Goal: Obtain resource: Obtain resource

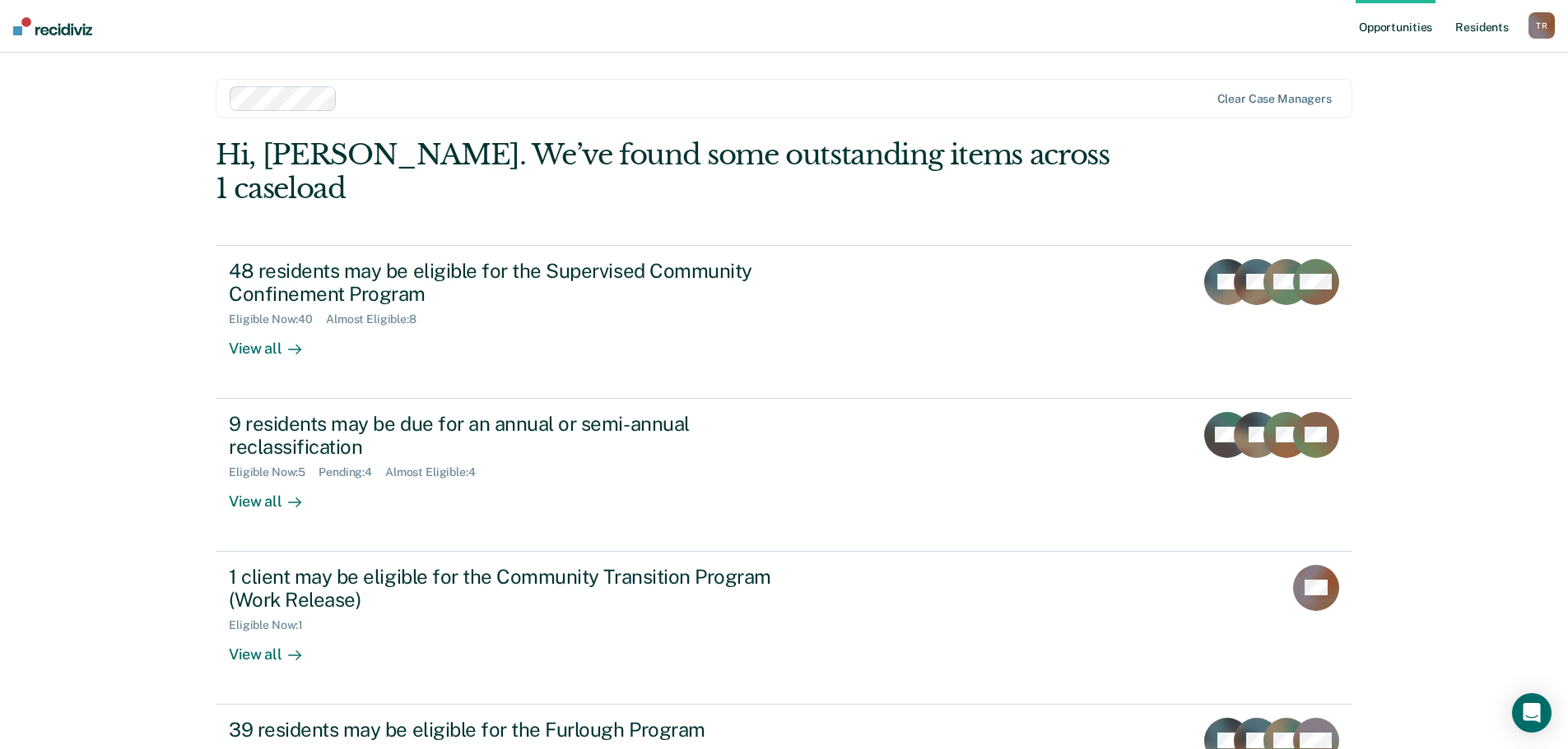
click at [1495, 34] on link "Resident s" at bounding box center [1481, 27] width 60 height 53
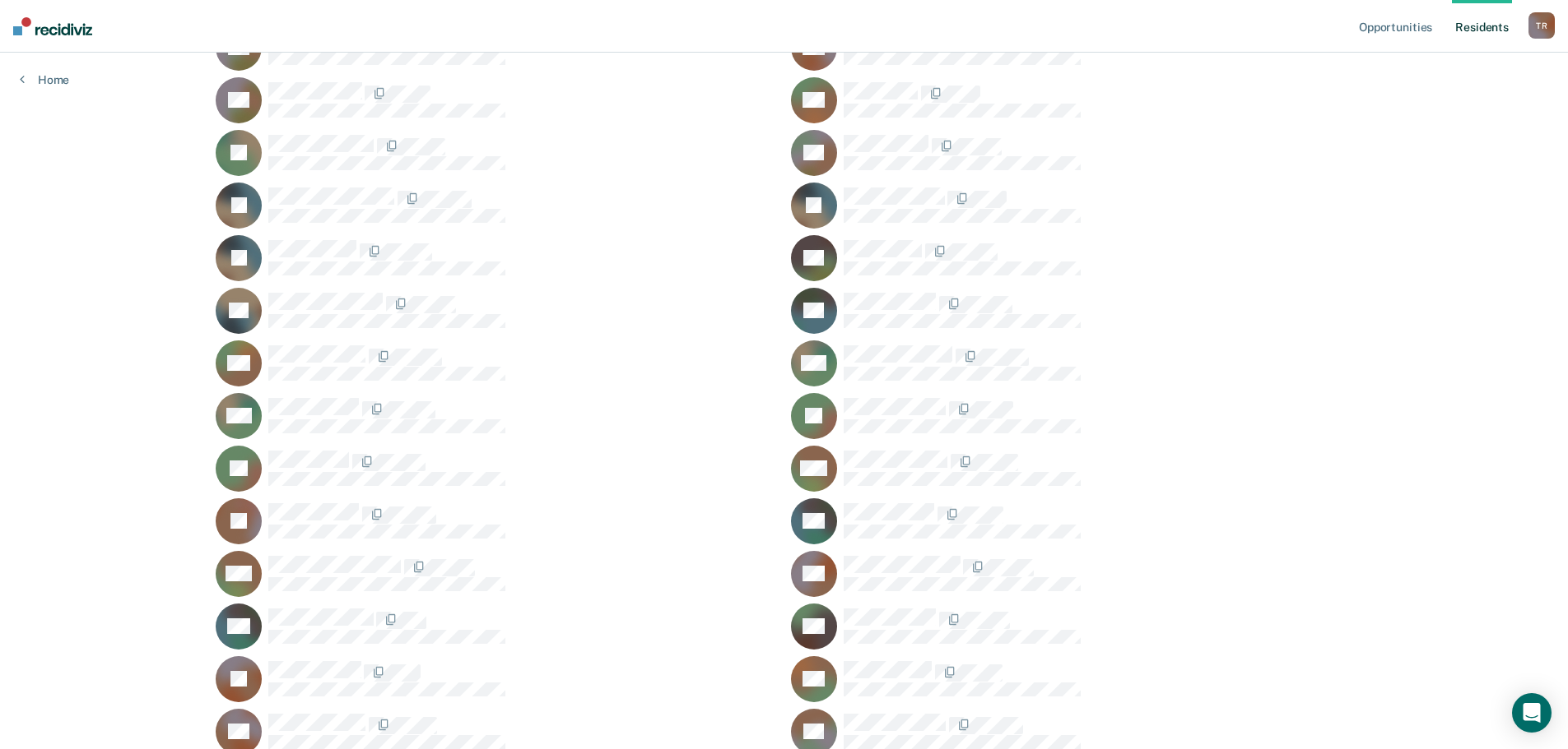
scroll to position [987, 0]
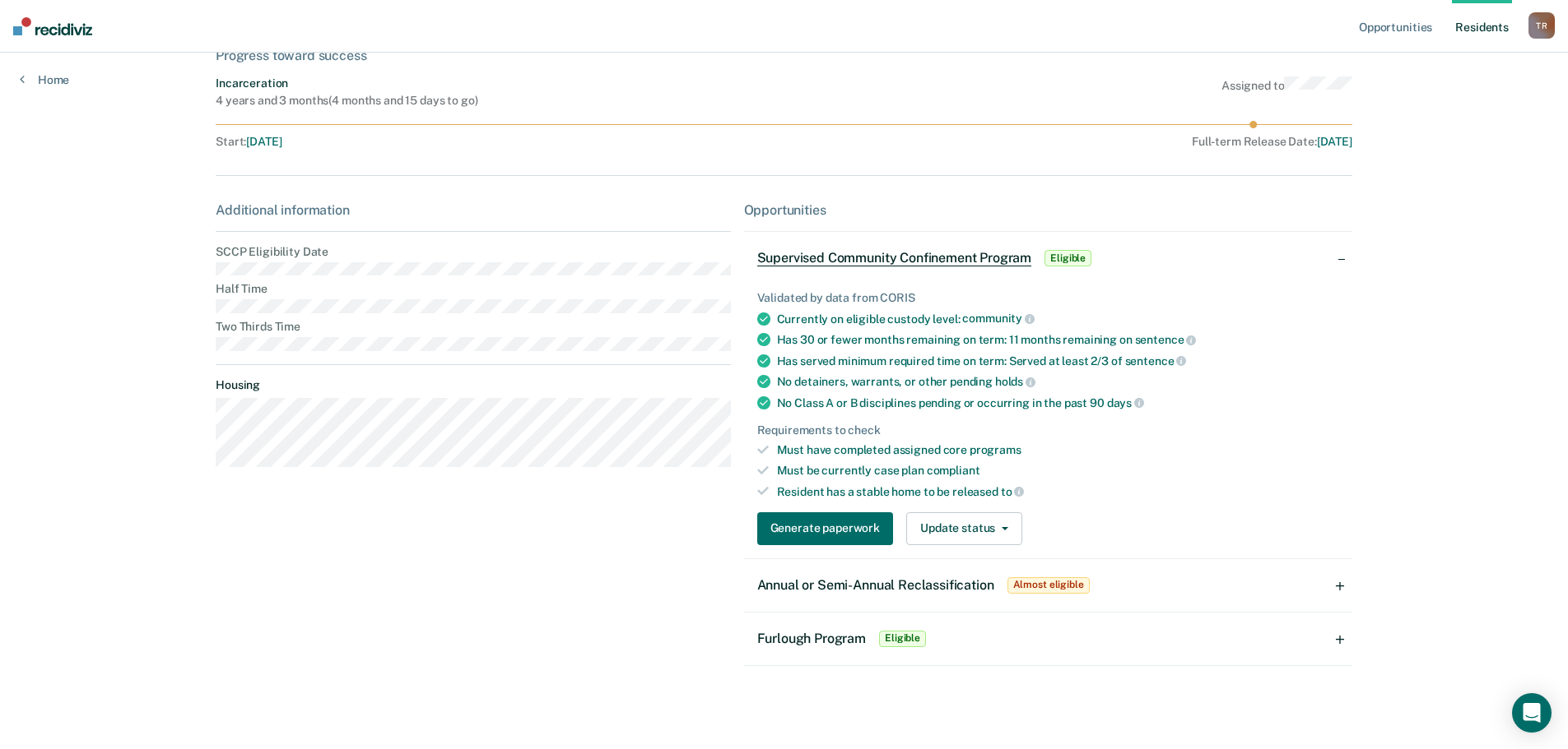
scroll to position [107, 0]
click at [864, 586] on span "Annual or Semi-Annual Reclassification" at bounding box center [876, 583] width 237 height 16
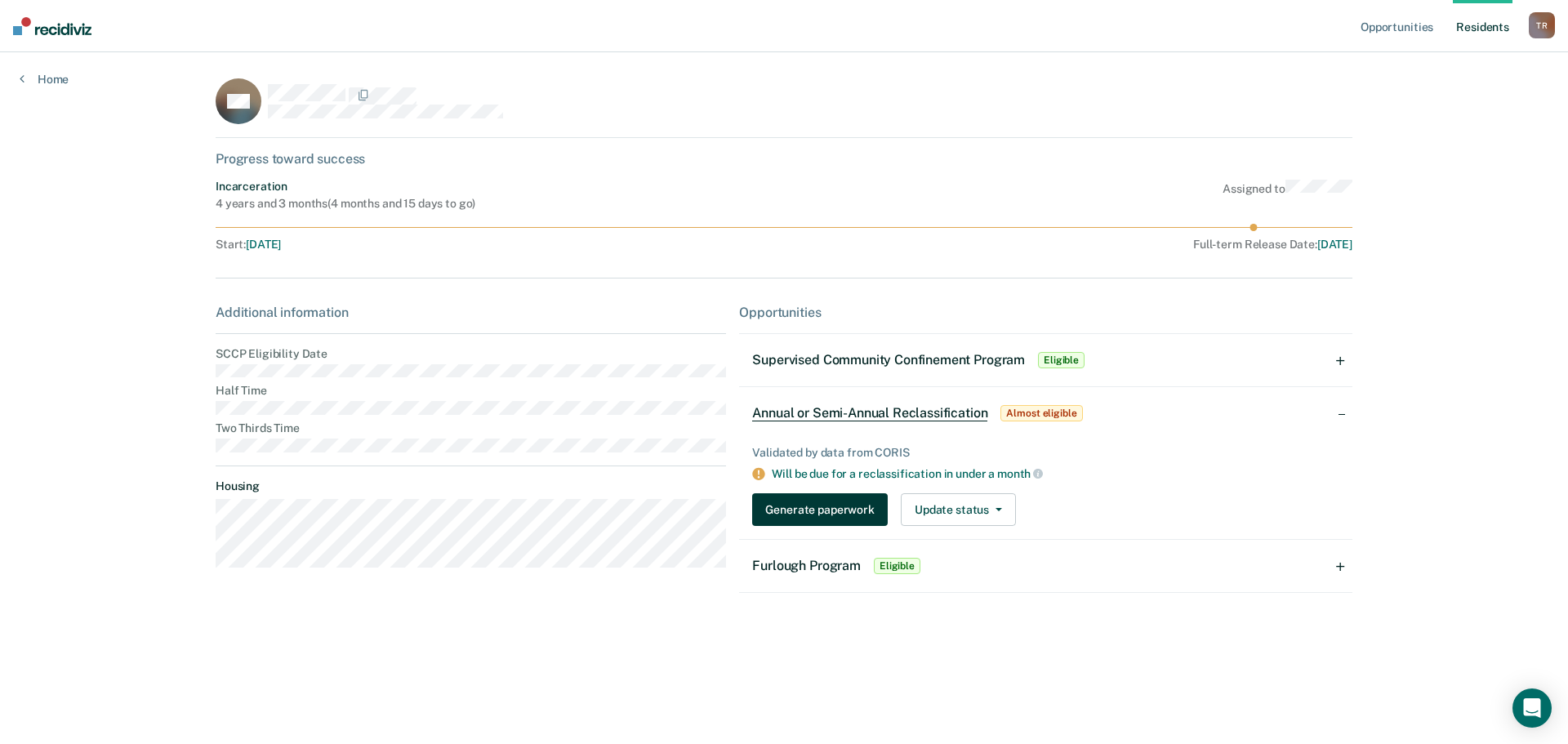
click at [788, 517] on button "Generate paperwork" at bounding box center [819, 509] width 134 height 33
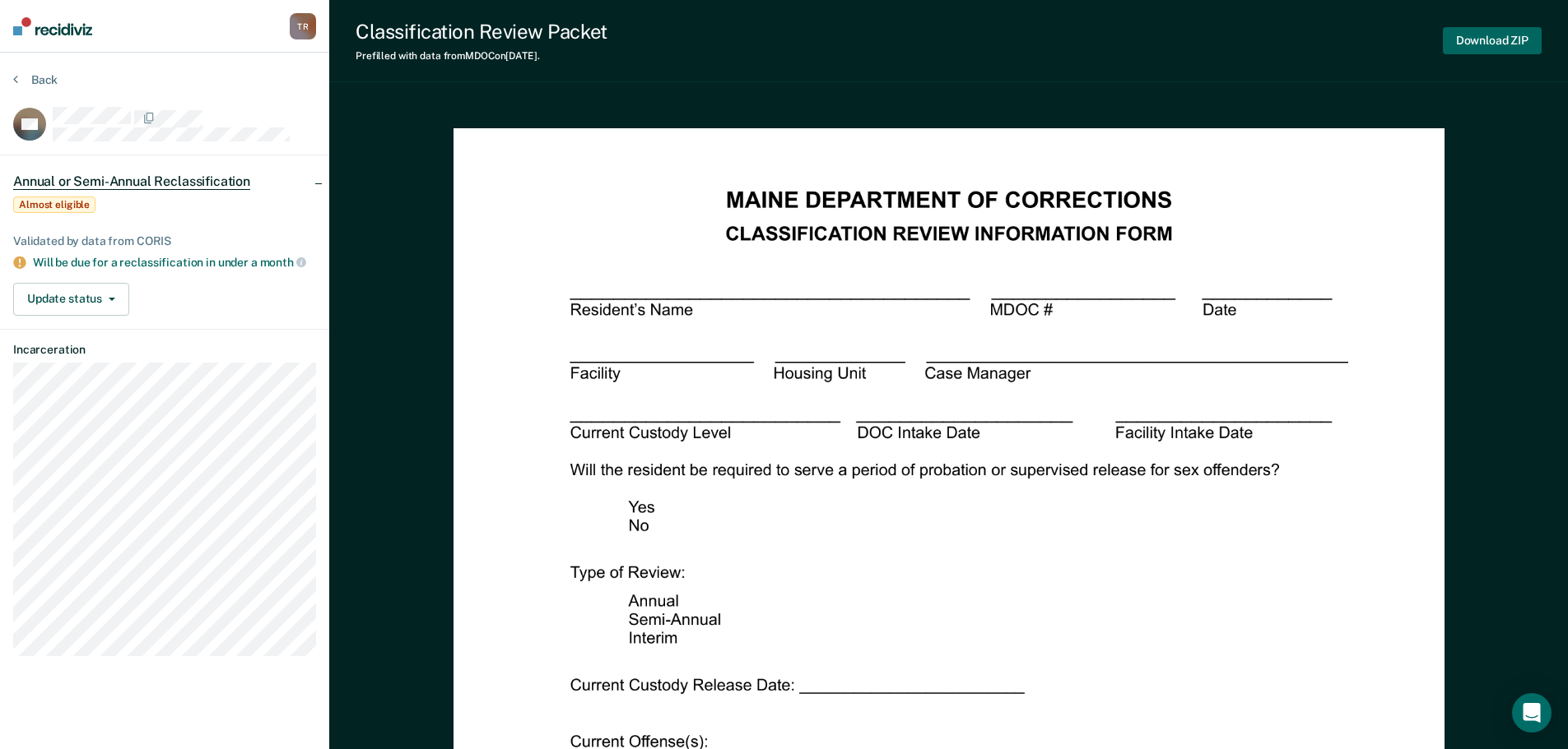
click at [1510, 37] on button "Download ZIP" at bounding box center [1492, 41] width 99 height 27
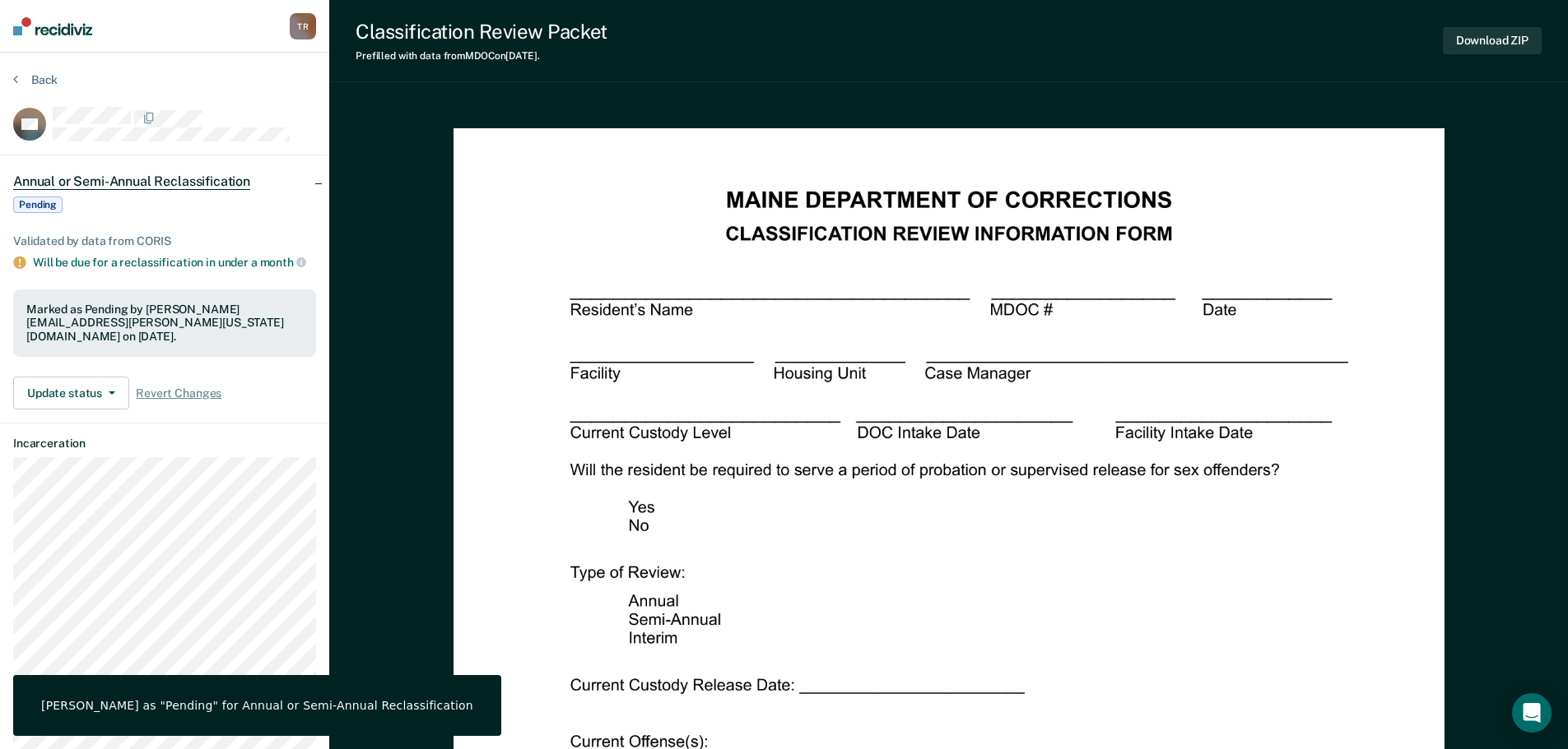
click at [54, 27] on img at bounding box center [52, 27] width 79 height 18
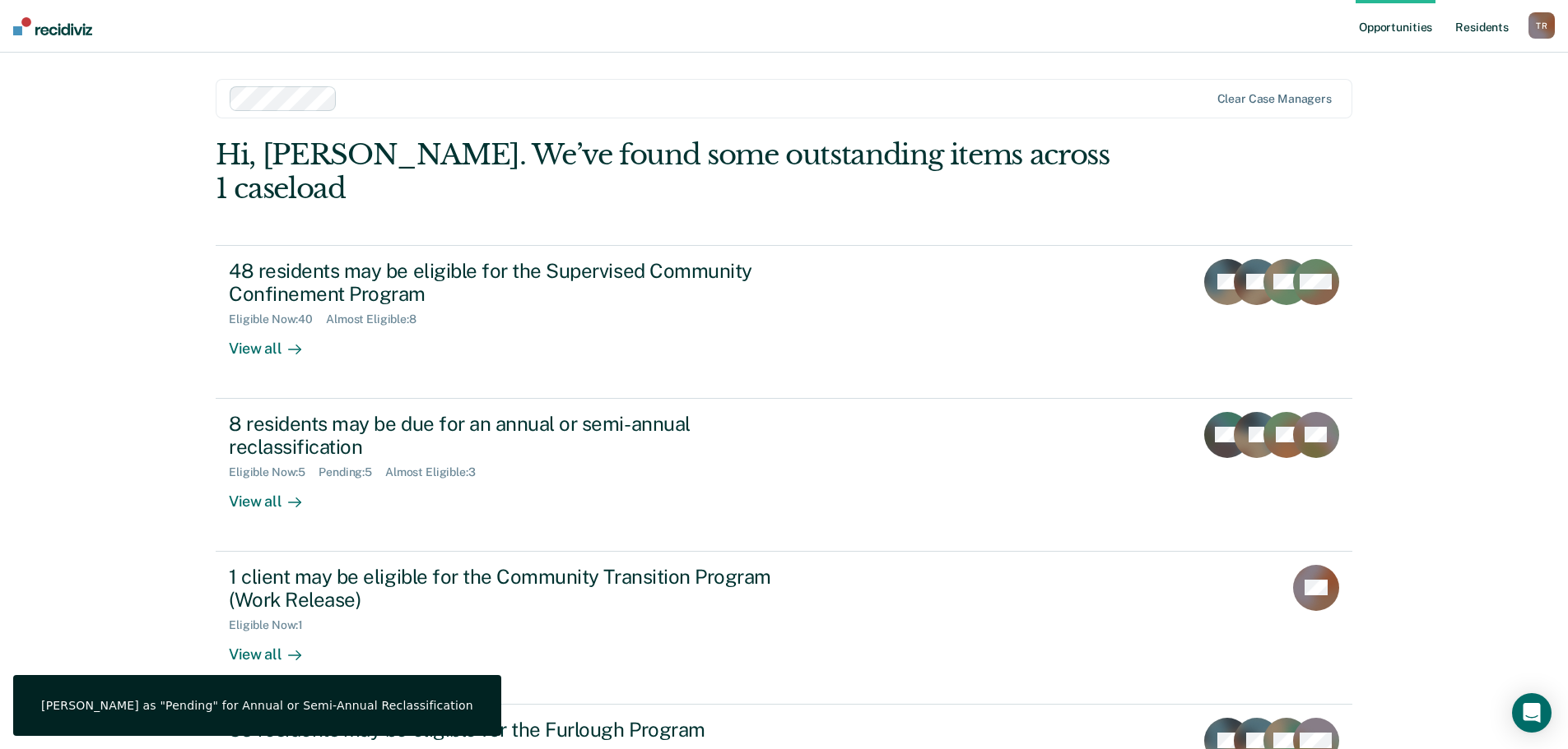
click at [1494, 33] on link "Resident s" at bounding box center [1481, 27] width 60 height 53
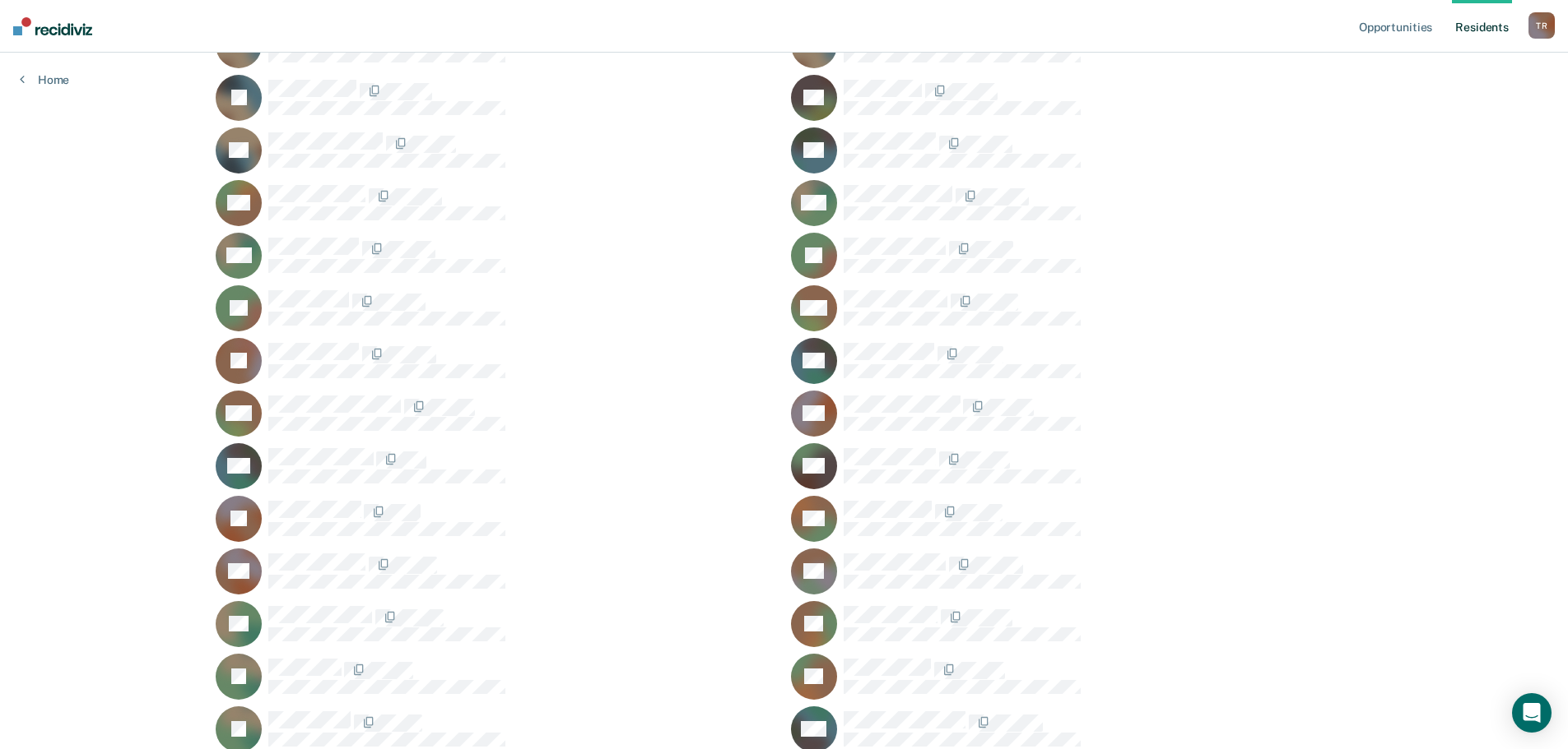
scroll to position [658, 0]
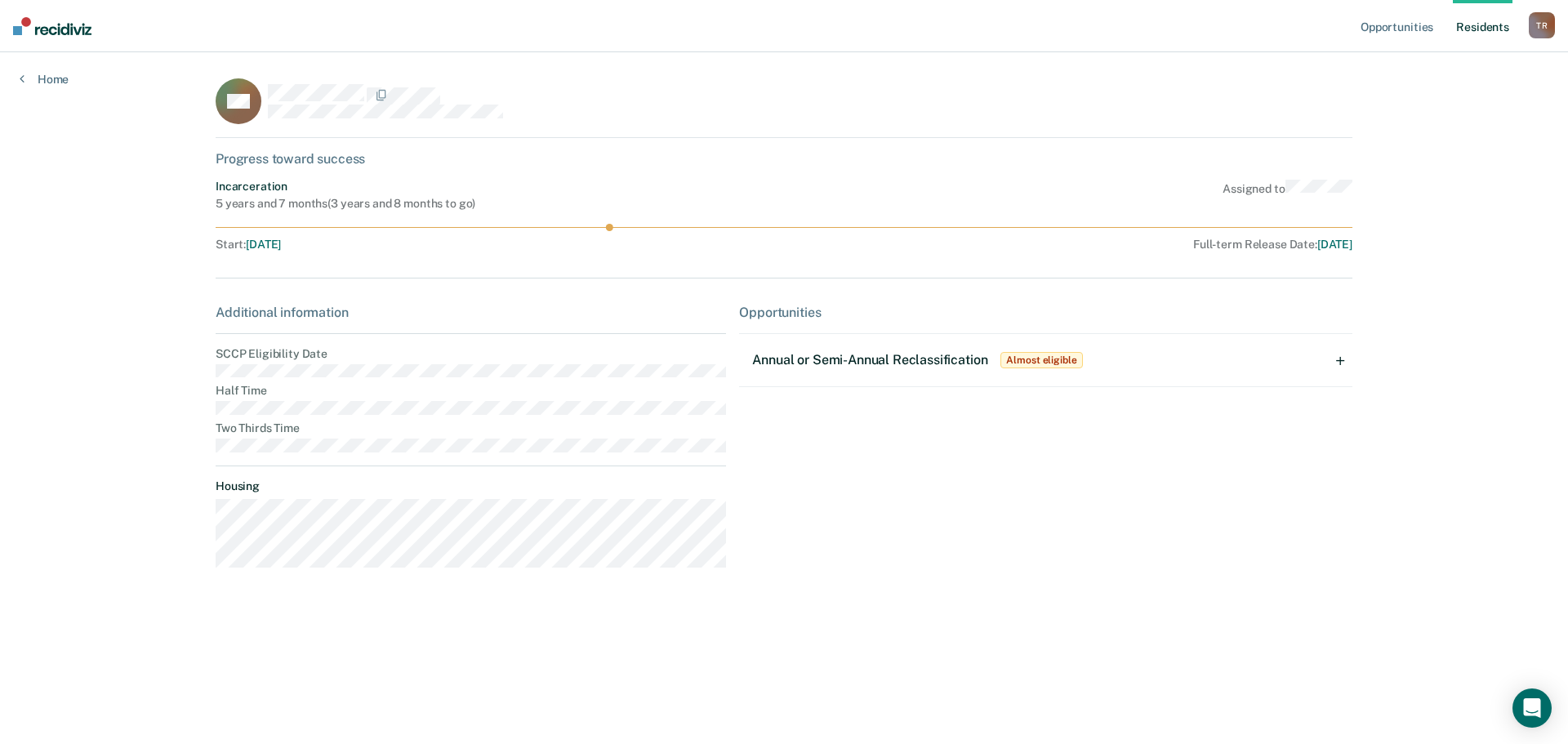
click at [921, 372] on div "Annual or Semi-Annual Reclassification Almost eligible" at bounding box center [918, 360] width 333 height 26
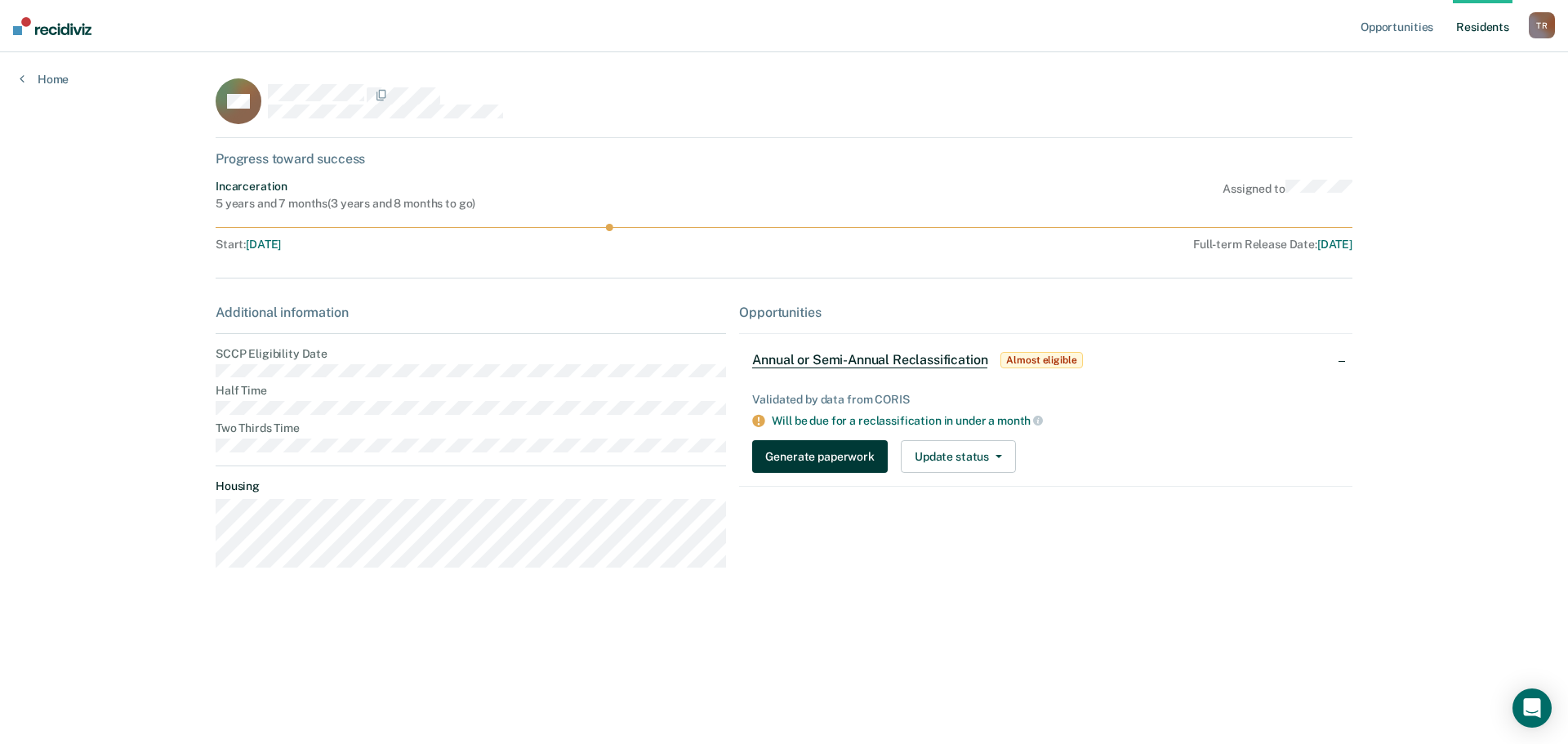
click at [843, 457] on button "Generate paperwork" at bounding box center [819, 456] width 134 height 33
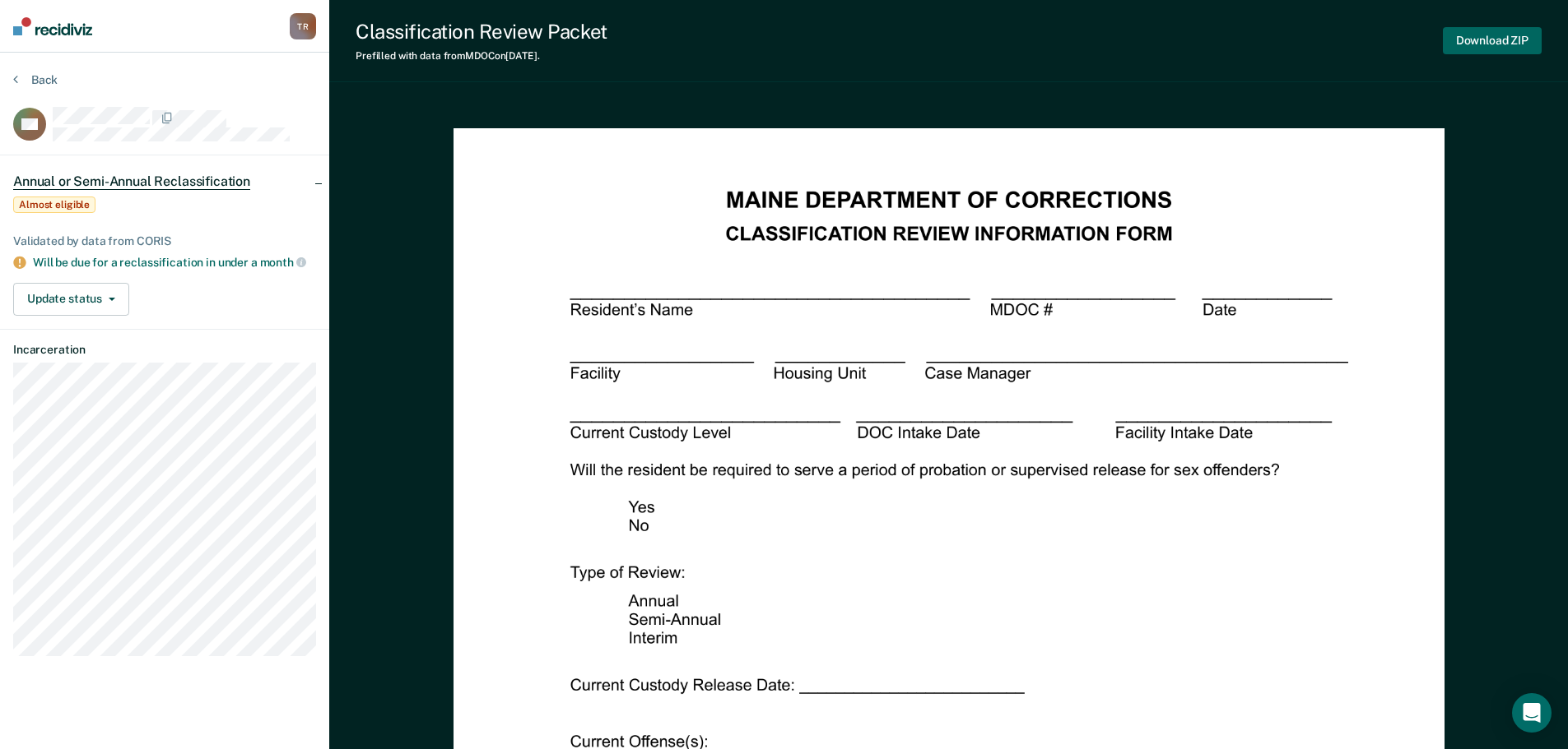
click at [1450, 42] on button "Download ZIP" at bounding box center [1492, 41] width 99 height 27
